Goal: Transaction & Acquisition: Download file/media

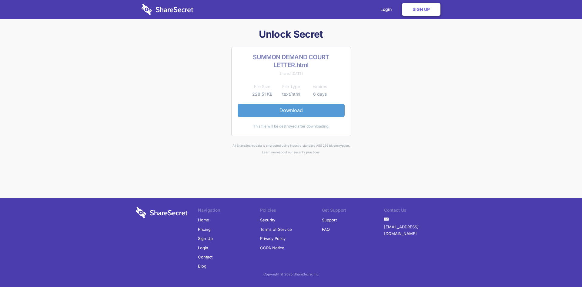
click at [266, 107] on link "Download" at bounding box center [291, 110] width 107 height 13
click at [294, 111] on link "Download" at bounding box center [291, 110] width 107 height 13
